Goal: Information Seeking & Learning: Learn about a topic

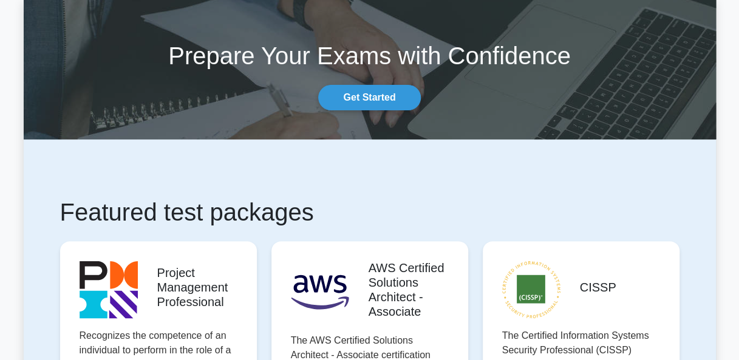
scroll to position [61, 0]
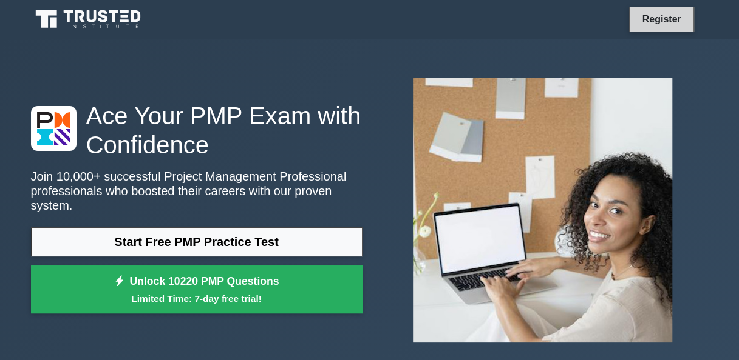
click at [649, 20] on link "Register" at bounding box center [660, 19] width 53 height 15
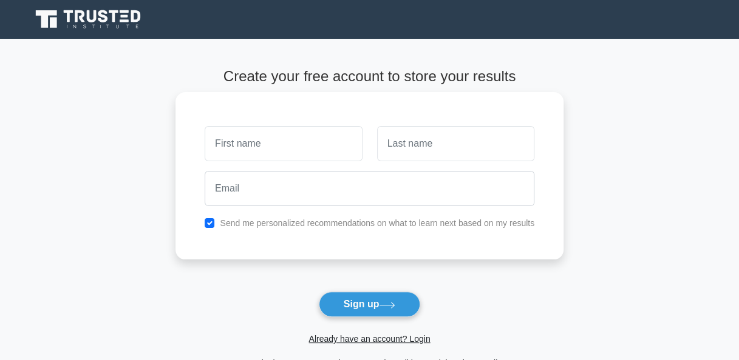
type input "g"
type input "n"
type input "hans"
click at [476, 146] on input "text" at bounding box center [455, 143] width 157 height 35
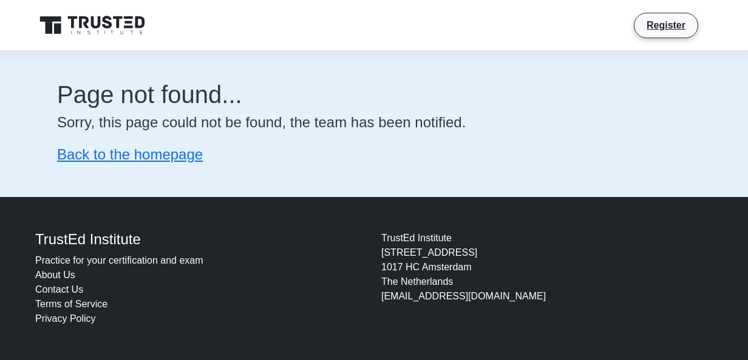
drag, startPoint x: 442, startPoint y: 181, endPoint x: 417, endPoint y: 175, distance: 26.1
click at [442, 181] on div "Page not found... Sorry, this page could not be found, the team has been notifi…" at bounding box center [374, 122] width 692 height 142
click at [176, 154] on link "Back to the homepage" at bounding box center [130, 154] width 146 height 16
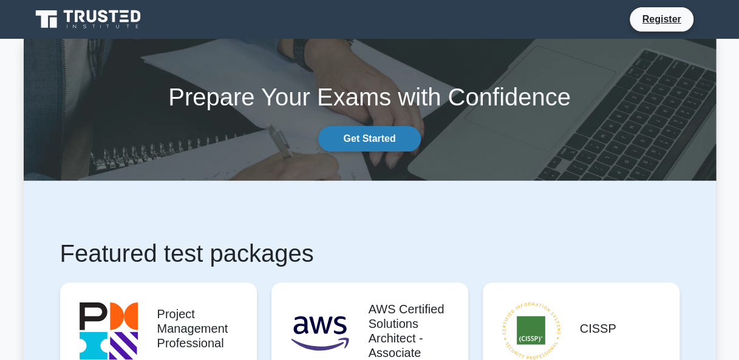
click at [384, 133] on link "Get Started" at bounding box center [369, 138] width 102 height 25
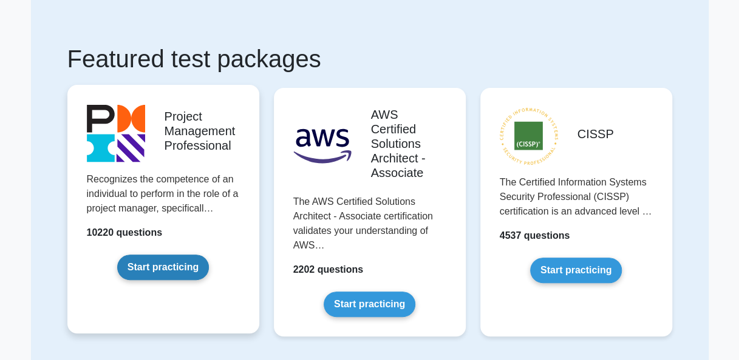
scroll to position [121, 0]
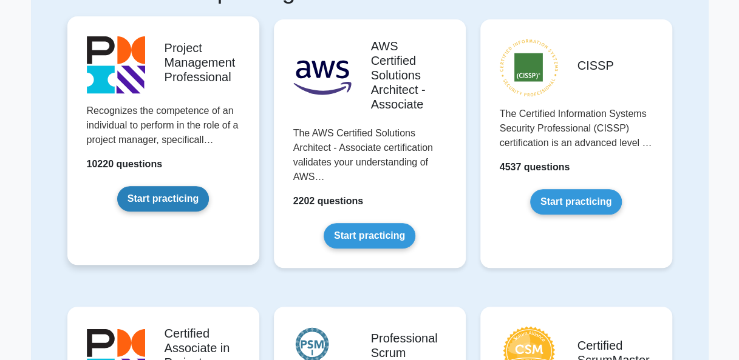
click at [171, 200] on link "Start practicing" at bounding box center [163, 198] width 92 height 25
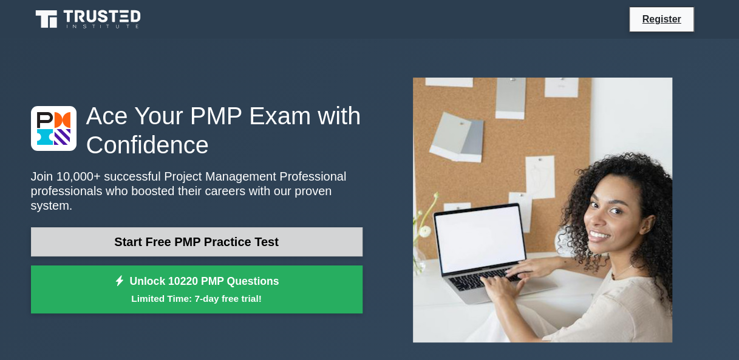
click at [282, 240] on link "Start Free PMP Practice Test" at bounding box center [196, 242] width 331 height 29
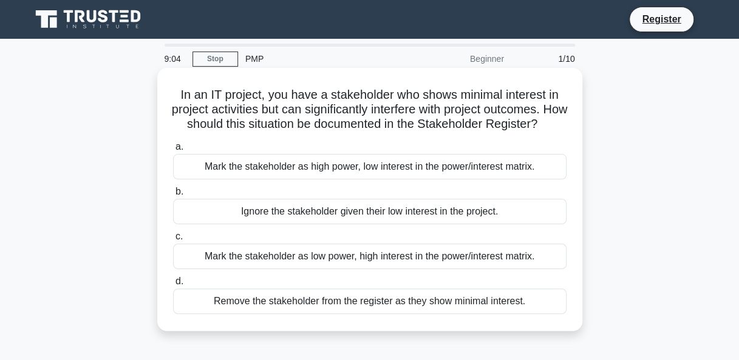
click at [322, 180] on div "Mark the stakeholder as high power, low interest in the power/interest matrix." at bounding box center [369, 166] width 393 height 25
click at [173, 151] on input "a. [PERSON_NAME] the stakeholder as high power, low interest in the power/inter…" at bounding box center [173, 147] width 0 height 8
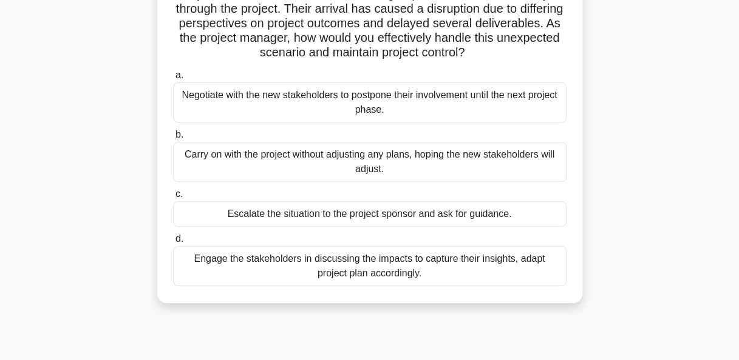
scroll to position [113, 0]
